Goal: Task Accomplishment & Management: Manage account settings

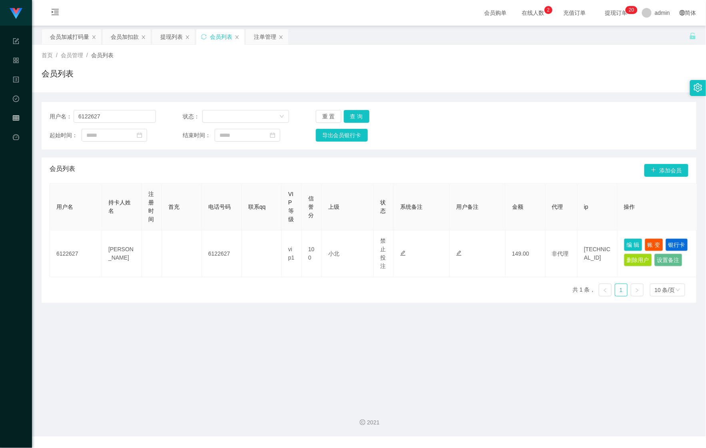
click at [538, 57] on div "首页 / 会员管理 / 会员列表 /" at bounding box center [369, 55] width 655 height 8
drag, startPoint x: 112, startPoint y: 114, endPoint x: 80, endPoint y: 114, distance: 31.6
click at [82, 114] on input "6122627" at bounding box center [115, 116] width 82 height 13
paste input "Yuminthai"
click at [42, 114] on div "用户名： 6Yuminthai 状态： 重 置 查 询 起始时间： 结束时间： 导出会员银行卡" at bounding box center [369, 126] width 655 height 48
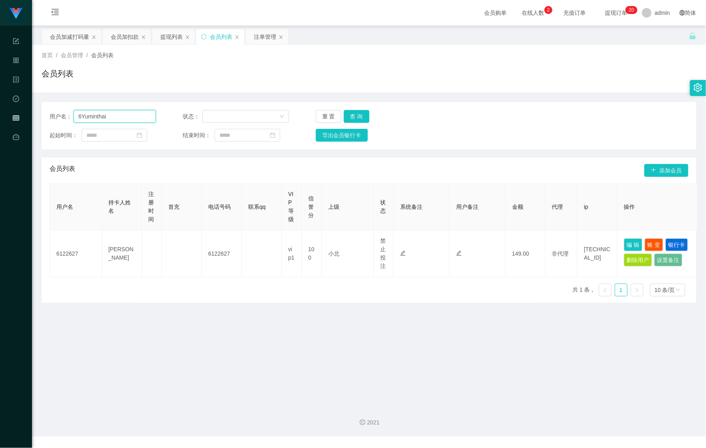
paste input "text"
type input "Yuminthai"
click at [351, 113] on button "查 询" at bounding box center [357, 116] width 26 height 13
click at [356, 114] on button "查 询" at bounding box center [357, 116] width 26 height 13
click at [356, 114] on button "查 询" at bounding box center [361, 116] width 34 height 13
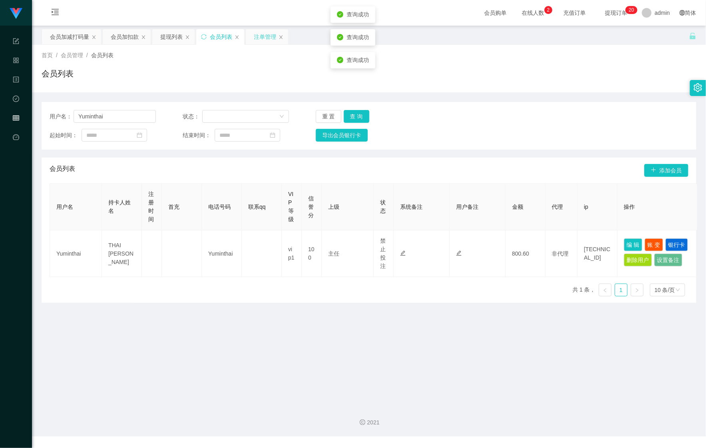
click at [263, 31] on div "注单管理" at bounding box center [265, 36] width 22 height 15
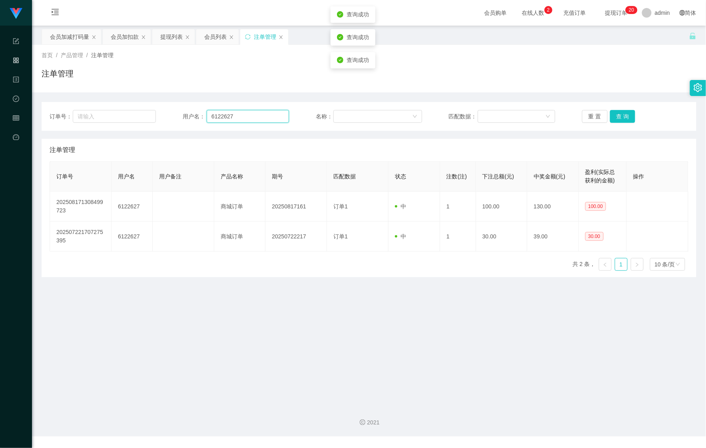
drag, startPoint x: 226, startPoint y: 113, endPoint x: 174, endPoint y: 115, distance: 52.9
click at [191, 115] on div "用户名： 6122627" at bounding box center [236, 116] width 106 height 13
paste input "Yuminthai"
type input "Yuminthai"
click at [618, 116] on button "查 询" at bounding box center [623, 116] width 26 height 13
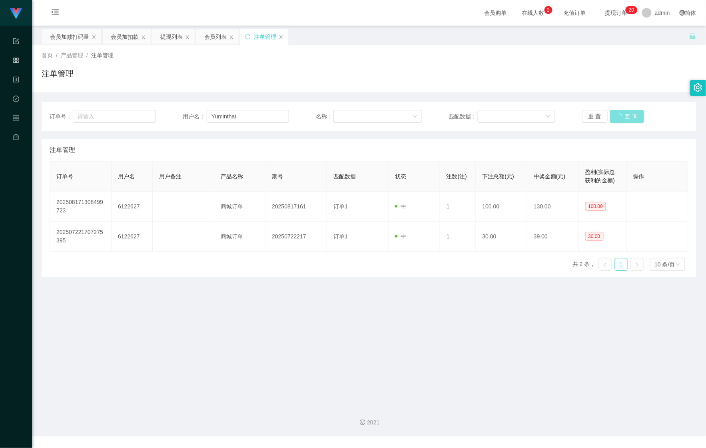
click at [618, 116] on button "查 询" at bounding box center [627, 116] width 34 height 13
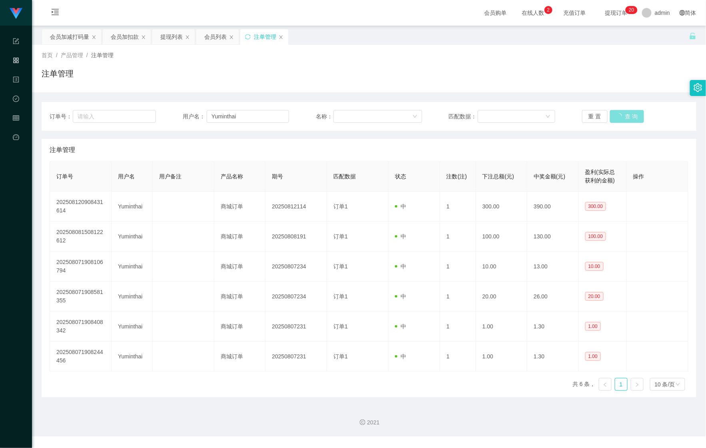
click at [618, 116] on button "查 询" at bounding box center [627, 116] width 34 height 13
click at [125, 42] on div "会员加扣款" at bounding box center [125, 36] width 28 height 15
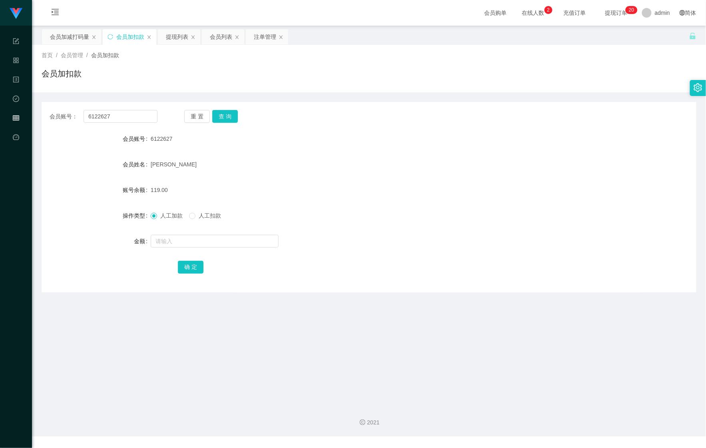
click at [24, 118] on section "Shopee Workbench 系统配置 产品管理 内容中心 数据中心 会员管理 平台首页 保存配置 重置配置 整体风格设置 主题色 导航设置 内容区域宽度…" at bounding box center [353, 218] width 706 height 436
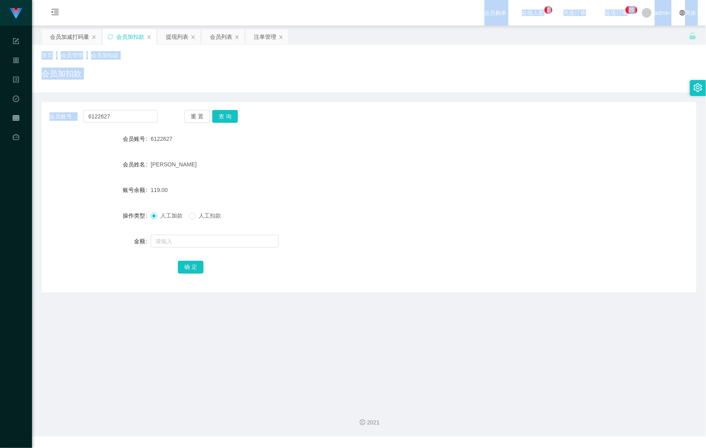
click at [122, 94] on div "会员账号： 6122627 重 置 查 询 会员账号 6122627 会员姓名 [PERSON_NAME] 账号余额 119.00 操作类型 人工加款 人工扣…" at bounding box center [369, 192] width 655 height 200
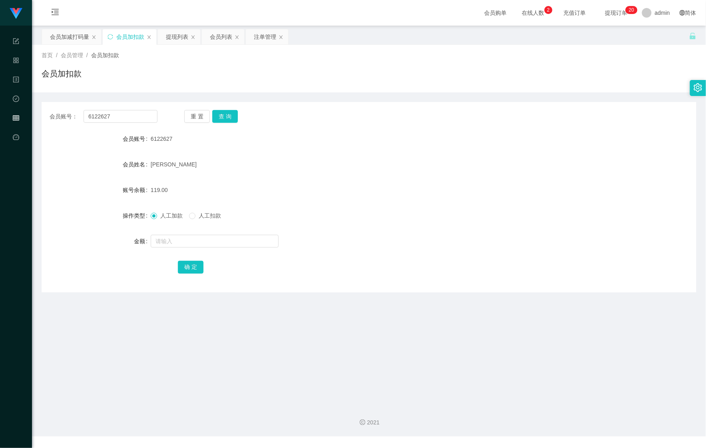
drag, startPoint x: 122, startPoint y: 91, endPoint x: 140, endPoint y: 86, distance: 18.5
click at [122, 91] on div "首页 / 会员管理 / 会员加扣款 / 会员加扣款" at bounding box center [369, 69] width 674 height 48
click at [75, 37] on div "会员加减打码量" at bounding box center [69, 36] width 39 height 15
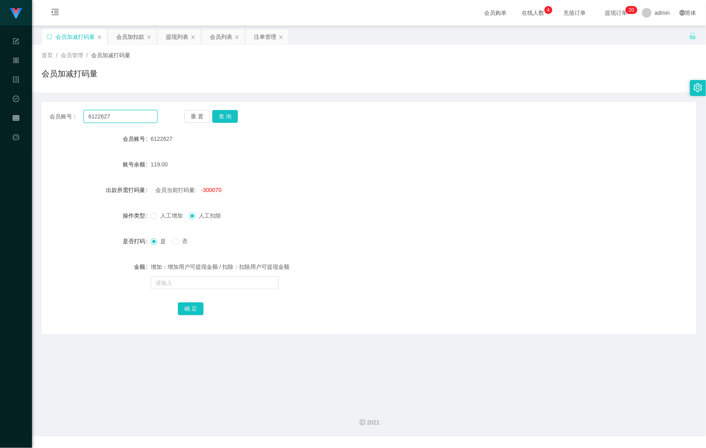
drag, startPoint x: 71, startPoint y: 112, endPoint x: 60, endPoint y: 111, distance: 11.6
click at [60, 111] on div "会员账号： 6122627" at bounding box center [104, 116] width 108 height 13
paste input "Yuminthai"
type input "Yuminthai"
click at [223, 116] on button "查 询" at bounding box center [225, 116] width 26 height 13
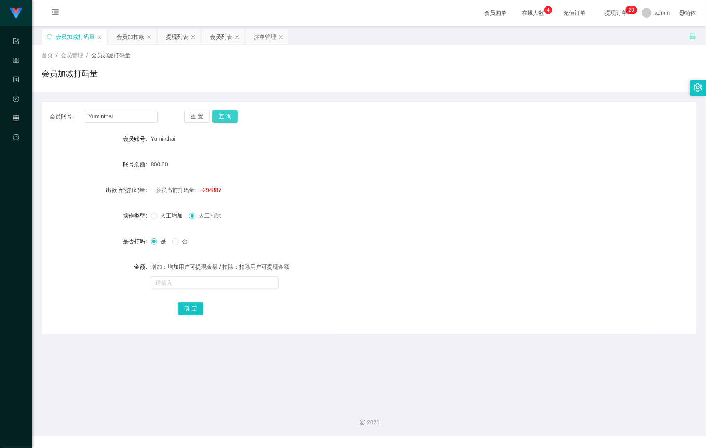
click at [224, 114] on button "查 询" at bounding box center [225, 116] width 26 height 13
click at [198, 286] on input "text" at bounding box center [215, 282] width 128 height 13
type input "512515"
click at [196, 311] on button "确 定" at bounding box center [191, 308] width 26 height 13
click at [196, 278] on input "text" at bounding box center [215, 282] width 128 height 13
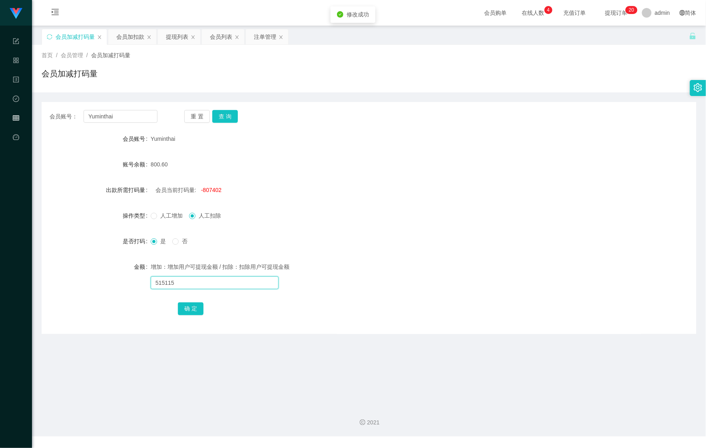
type input "515115"
click at [188, 318] on div "会员账号： Yuminthai 重 置 查 询 会员账号 Yuminthai 账号余额 800.60 出款所需打码量 会员当前打码量: -807402 操作类…" at bounding box center [369, 218] width 655 height 232
click at [188, 316] on div "确 定" at bounding box center [369, 308] width 382 height 16
click at [191, 300] on form "会员账号 Yuminthai 账号余额 800.60 出款所需打码量 会员当前打码量: -807402 操作类型 人工增加 人工扣除 是否打码 是 否 金额 …" at bounding box center [369, 224] width 655 height 186
click at [191, 306] on button "确 定" at bounding box center [191, 308] width 26 height 13
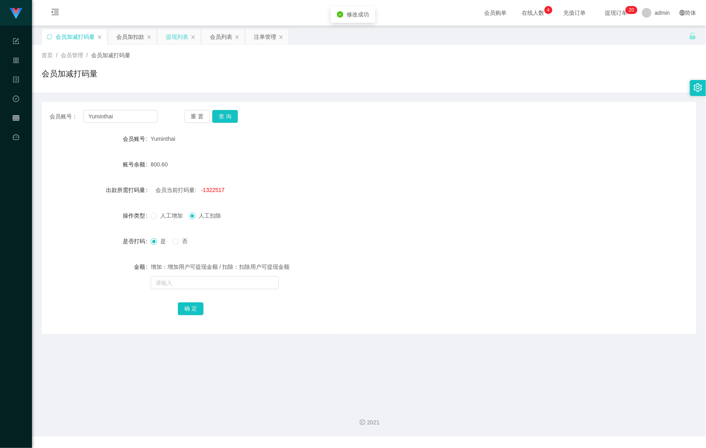
click at [175, 34] on div "提现列表" at bounding box center [177, 36] width 22 height 15
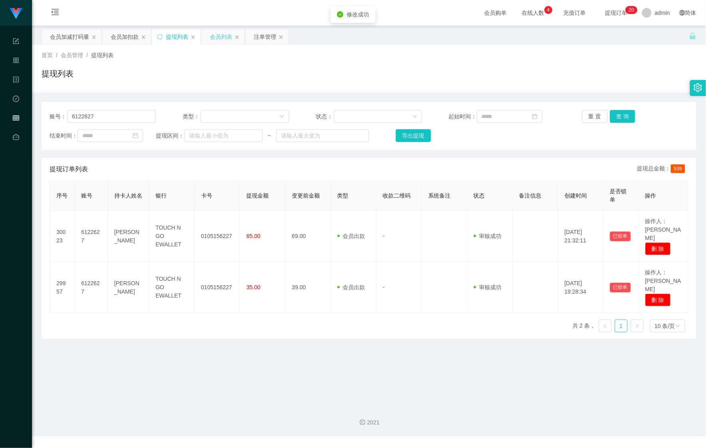
click at [217, 40] on div "会员列表" at bounding box center [221, 36] width 22 height 15
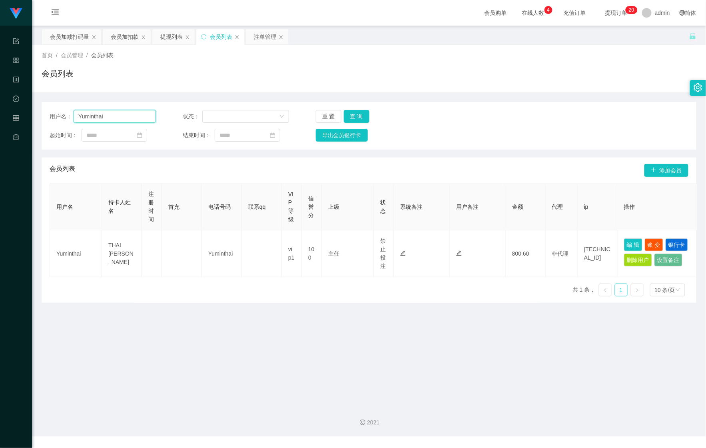
drag, startPoint x: 128, startPoint y: 116, endPoint x: 0, endPoint y: 114, distance: 128.0
click at [37, 114] on main "关闭左侧 关闭右侧 关闭其它 刷新页面 会员加减打码量 会员加扣款 提现列表 会员列表 注单管理 首页 / 会员管理 / 会员列表 / 会员列表 用户名： Y…" at bounding box center [369, 213] width 674 height 374
click at [349, 117] on button "查 询" at bounding box center [357, 116] width 26 height 13
click at [351, 119] on button "查 询" at bounding box center [357, 116] width 26 height 13
click at [271, 46] on div "首页 / 会员管理 / 会员列表 / 会员列表" at bounding box center [369, 69] width 674 height 48
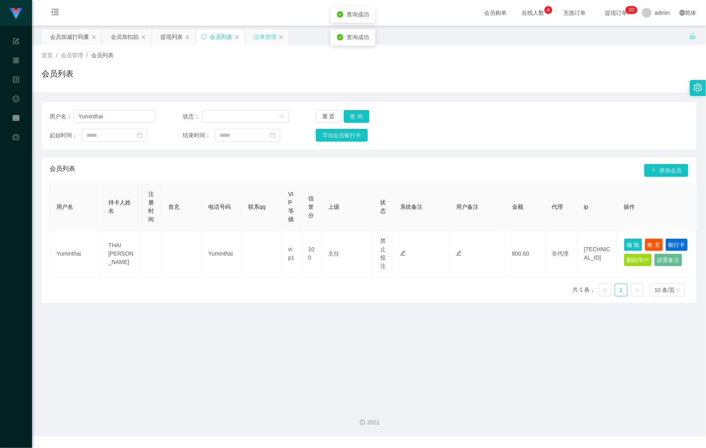
click at [258, 42] on div "注单管理" at bounding box center [265, 36] width 22 height 15
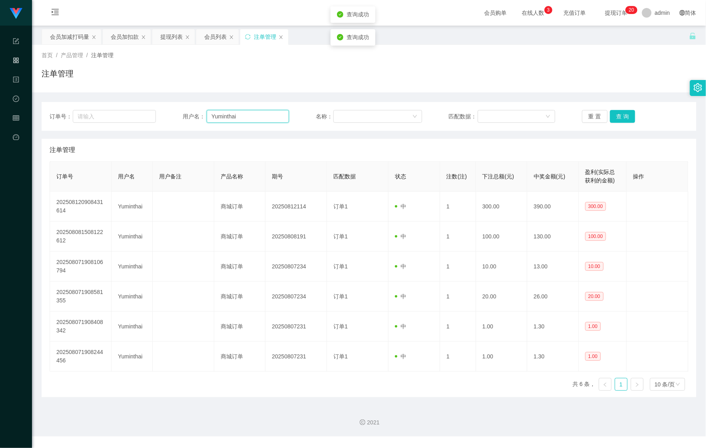
drag, startPoint x: 200, startPoint y: 118, endPoint x: 182, endPoint y: 117, distance: 18.8
click at [183, 117] on div "用户名： Yuminthai" at bounding box center [236, 116] width 106 height 13
click at [619, 119] on button "查 询" at bounding box center [623, 116] width 26 height 13
drag, startPoint x: 619, startPoint y: 119, endPoint x: 371, endPoint y: 93, distance: 249.3
click at [620, 119] on div "重 置 查 询" at bounding box center [635, 116] width 106 height 13
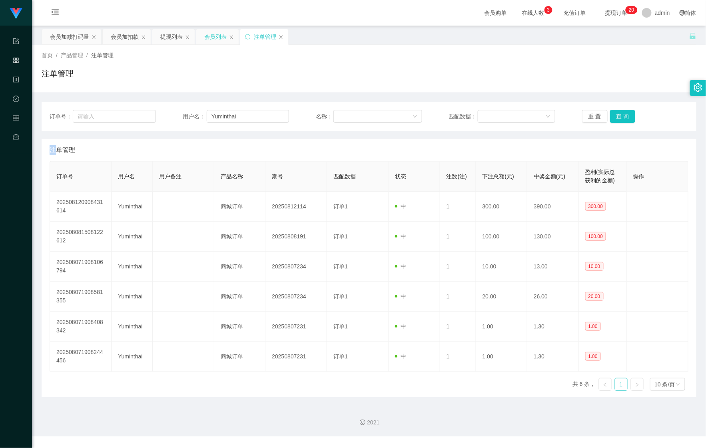
click at [224, 37] on div "会员列表" at bounding box center [215, 36] width 22 height 15
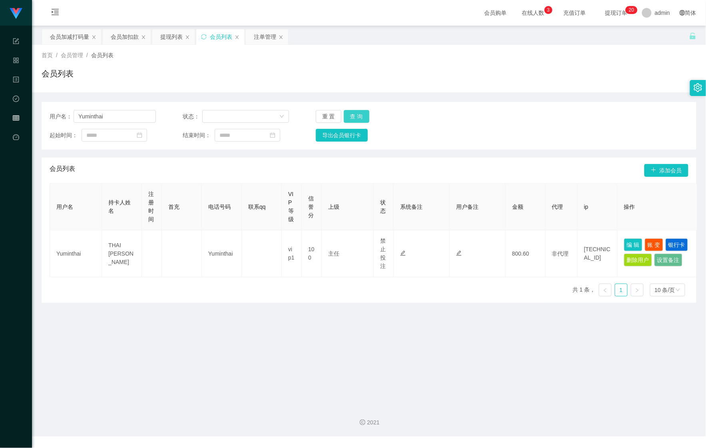
click at [354, 120] on button "查 询" at bounding box center [357, 116] width 26 height 13
